Goal: Information Seeking & Learning: Learn about a topic

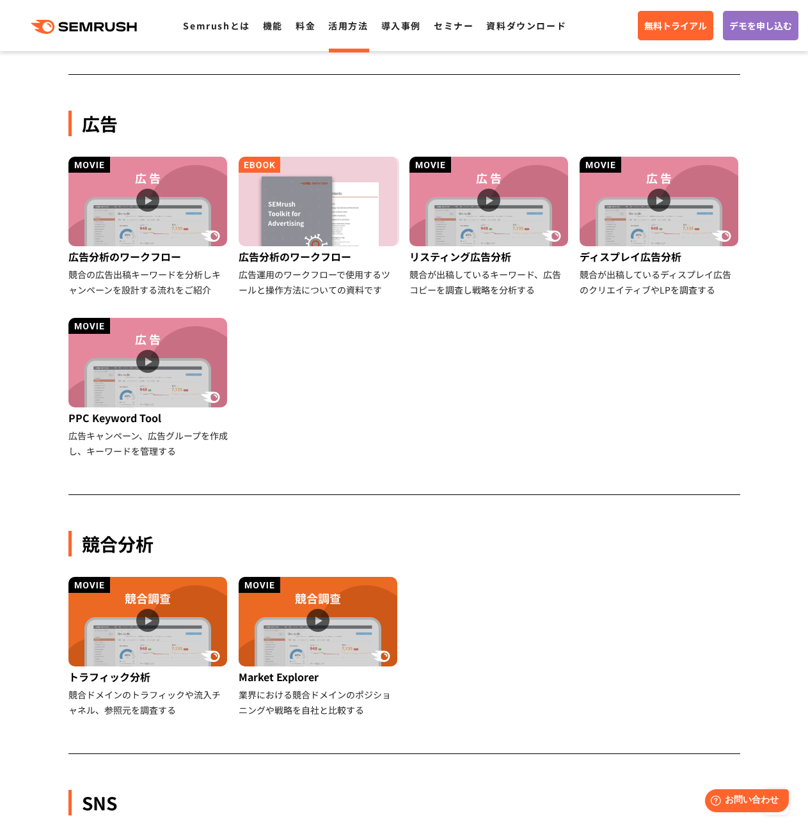
scroll to position [1123, 0]
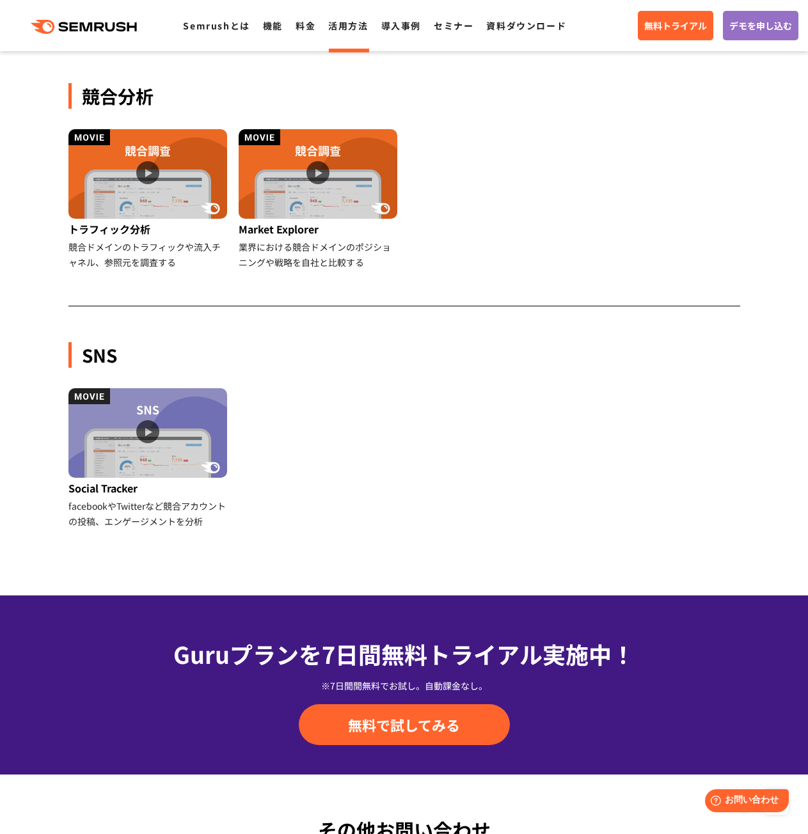
click at [585, 283] on div "SNS Social Tracker facebookやTwitterなど競合アカウントの投稿、エンゲージメントを分析" at bounding box center [404, 418] width 672 height 294
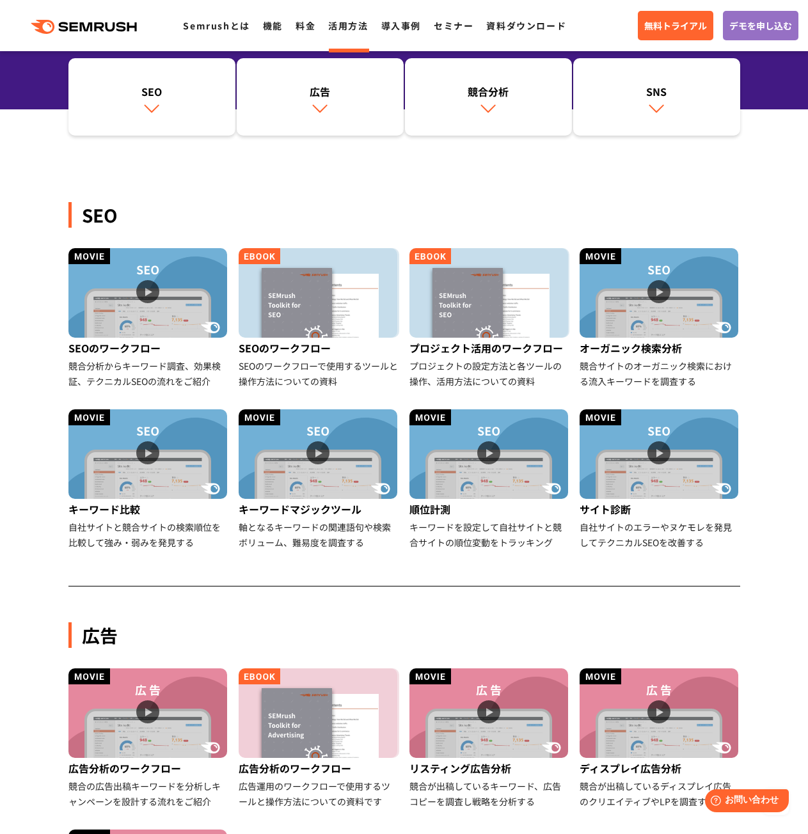
scroll to position [0, 0]
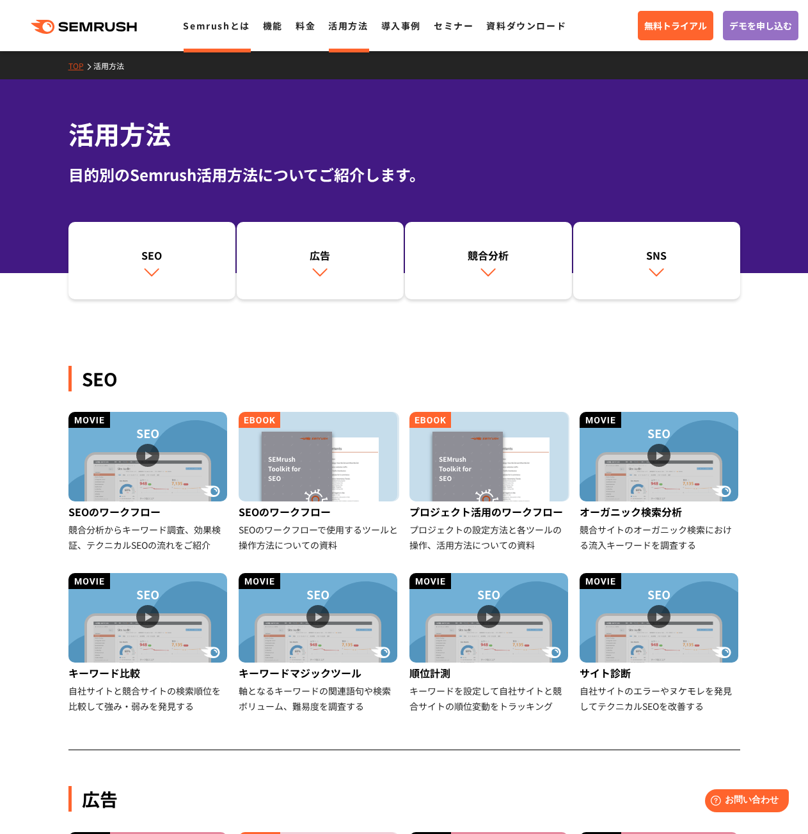
click at [213, 28] on link "Semrushとは" at bounding box center [216, 25] width 67 height 13
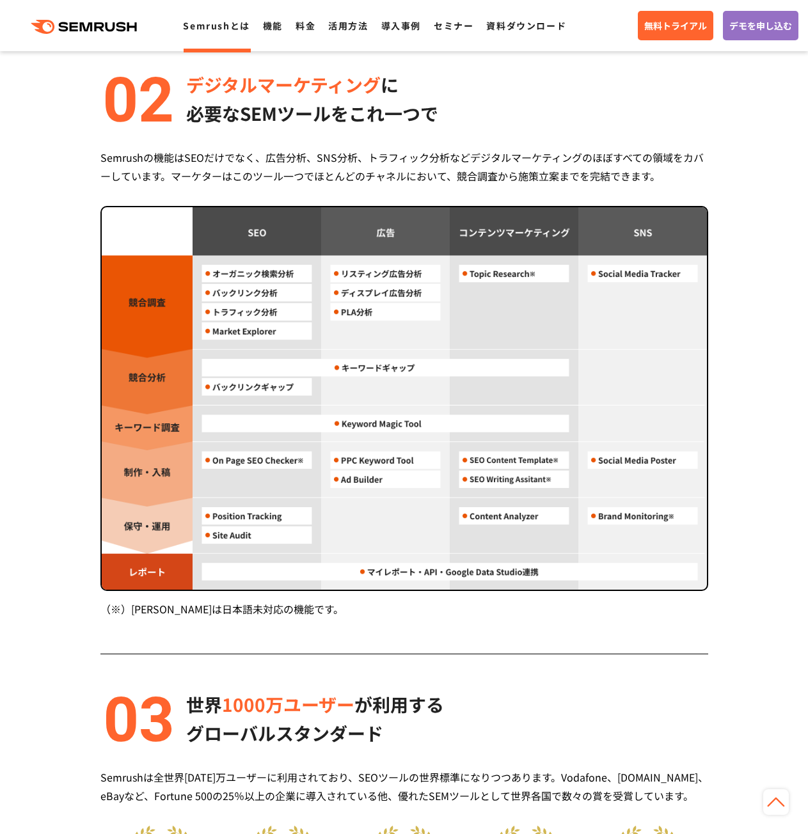
scroll to position [1343, 0]
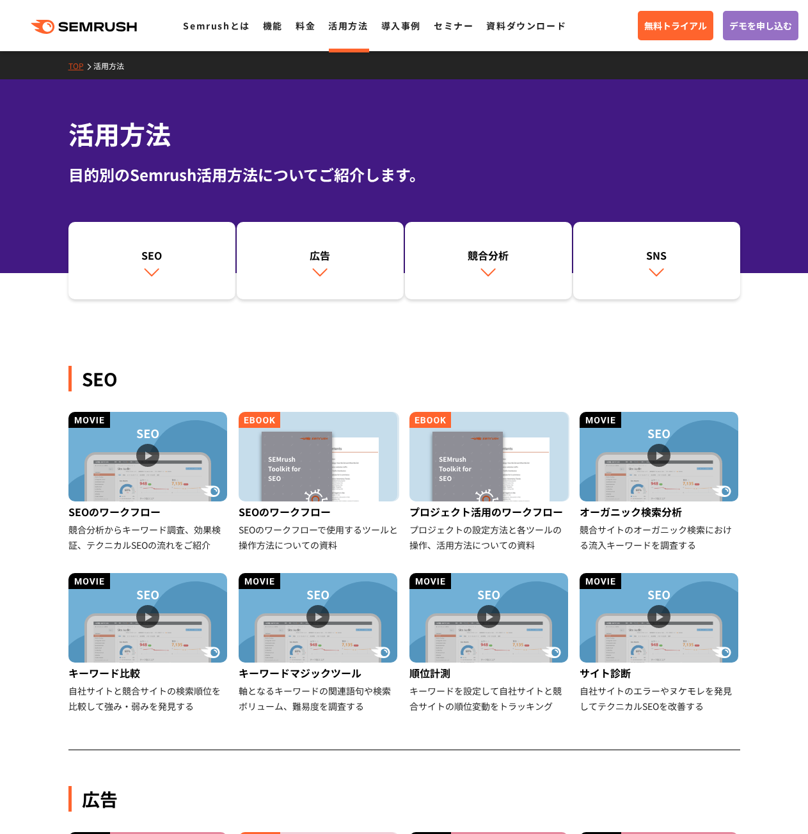
drag, startPoint x: 700, startPoint y: 351, endPoint x: 697, endPoint y: 360, distance: 8.7
click at [700, 351] on div "SEO SEOのワークフロー 競合分析からキーワード調査、効果検証、テクニカルSEOの流れをご紹介 SEOのワークフロー SEOのワークフローで使用するツール…" at bounding box center [404, 522] width 672 height 456
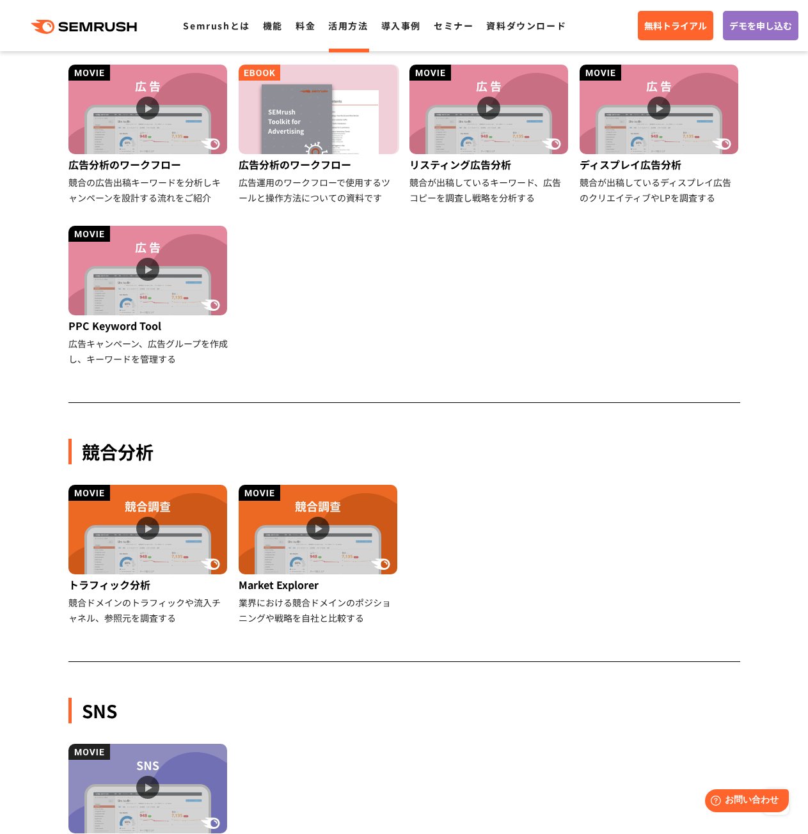
scroll to position [704, 0]
